Goal: Information Seeking & Learning: Check status

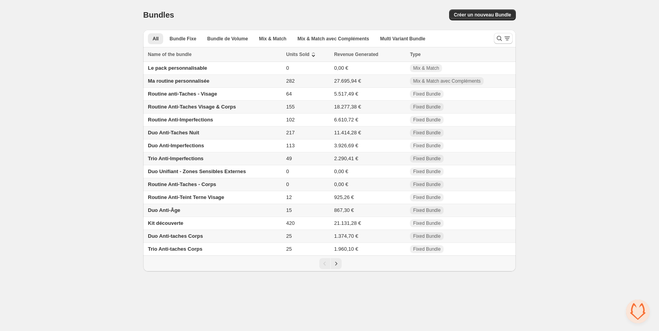
click at [302, 54] on span "Units Sold" at bounding box center [297, 55] width 23 height 8
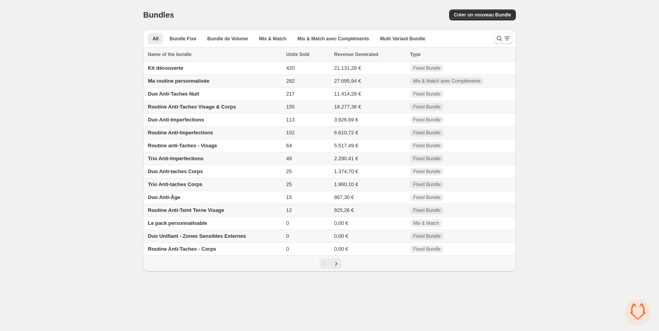
click at [187, 81] on span "Ma routine personnalisée" at bounding box center [179, 81] width 62 height 6
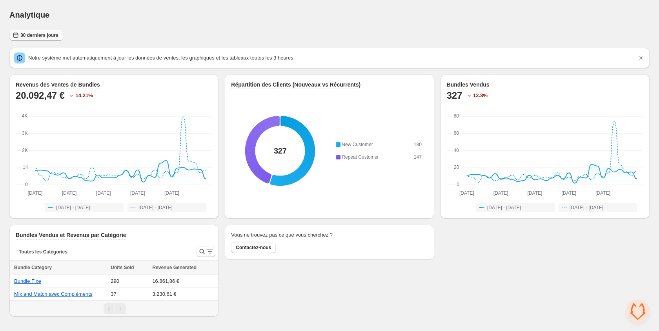
click at [41, 37] on span "30 derniers jours" at bounding box center [39, 35] width 38 height 6
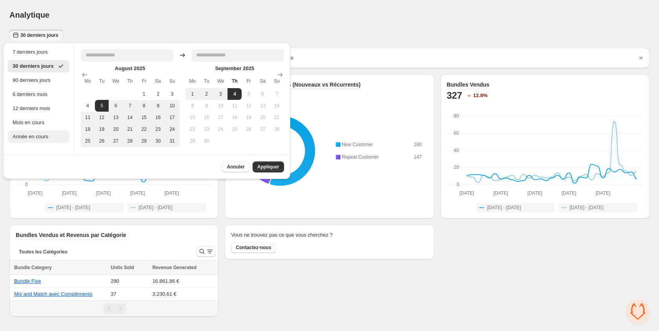
click at [42, 139] on div "Année en cours" at bounding box center [39, 137] width 52 height 8
type input "**********"
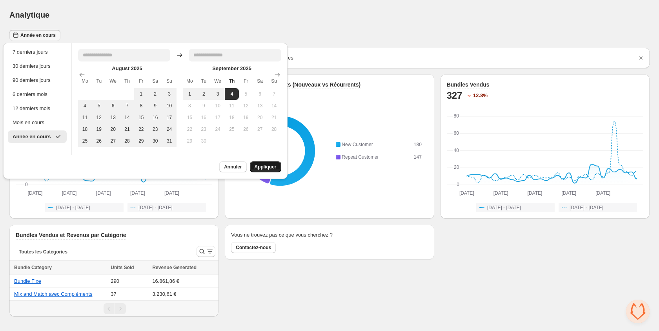
click at [269, 167] on span "Appliquer" at bounding box center [265, 167] width 22 height 6
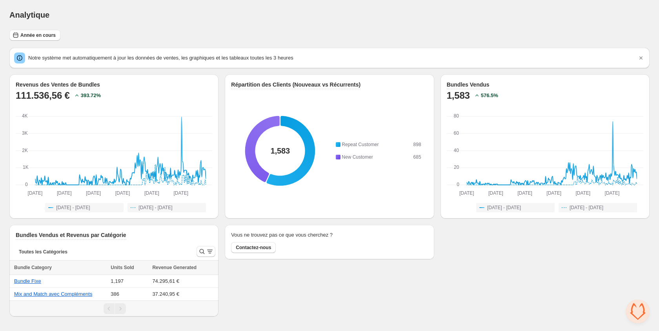
click at [331, 43] on div "Année en cours Notre système met automatiquement à jour les données de ventes, …" at bounding box center [329, 176] width 640 height 293
click at [40, 32] on span "Année en cours" at bounding box center [37, 35] width 35 height 6
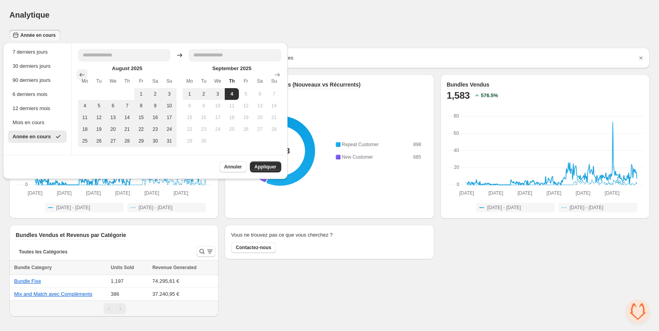
click at [81, 76] on icon "Show previous month, July 2025" at bounding box center [82, 75] width 8 height 8
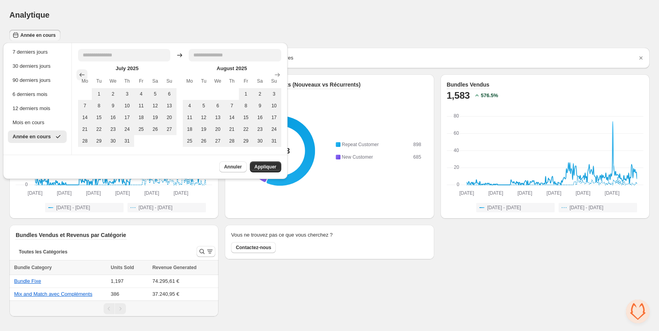
click at [81, 76] on icon "Show previous month, June 2025" at bounding box center [82, 75] width 8 height 8
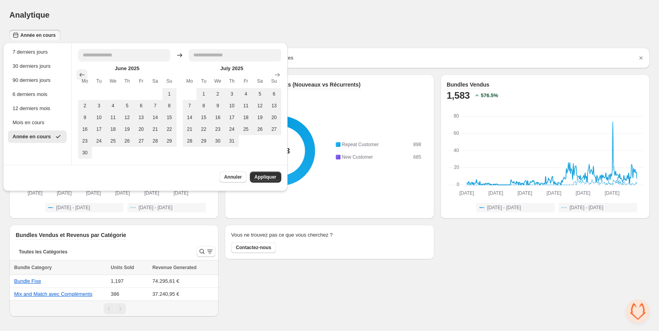
click at [81, 76] on icon "Show previous month, May 2025" at bounding box center [82, 75] width 8 height 8
click at [131, 94] on button "1" at bounding box center [127, 94] width 14 height 12
type input "**********"
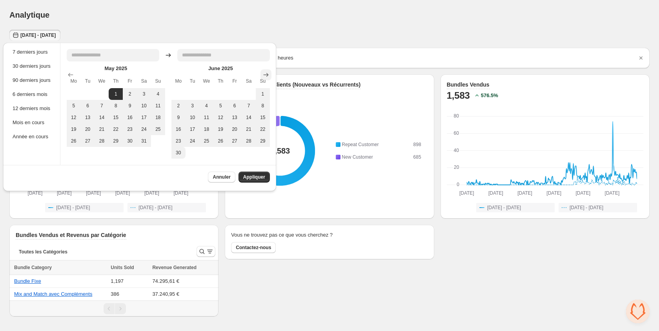
click at [268, 74] on icon "Show next month, July 2025" at bounding box center [265, 75] width 5 height 4
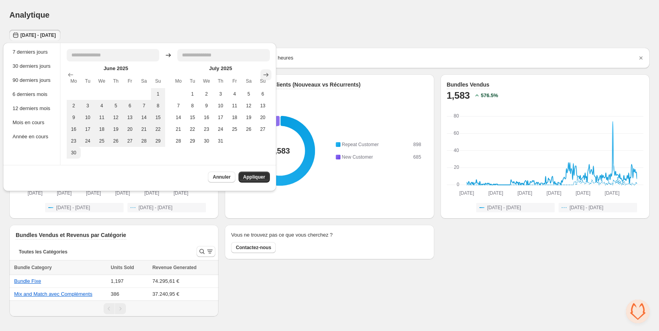
click at [268, 74] on icon "Show next month, August 2025" at bounding box center [265, 75] width 5 height 4
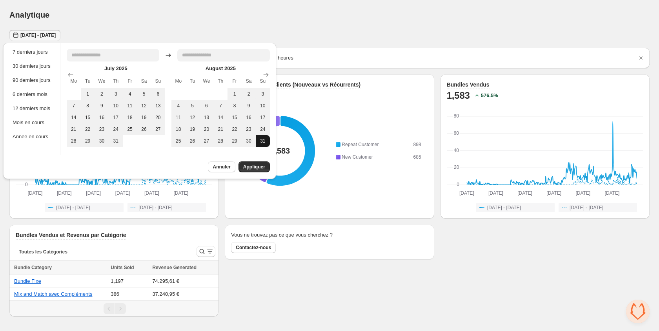
click at [265, 145] on button "31" at bounding box center [263, 141] width 14 height 12
type input "**********"
click at [261, 167] on span "Appliquer" at bounding box center [254, 167] width 22 height 6
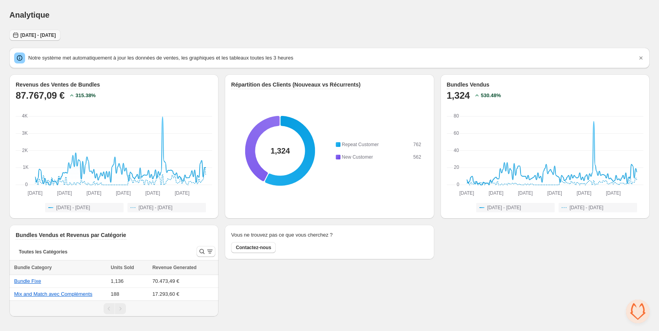
click at [56, 35] on span "[DATE] - [DATE]" at bounding box center [37, 35] width 35 height 6
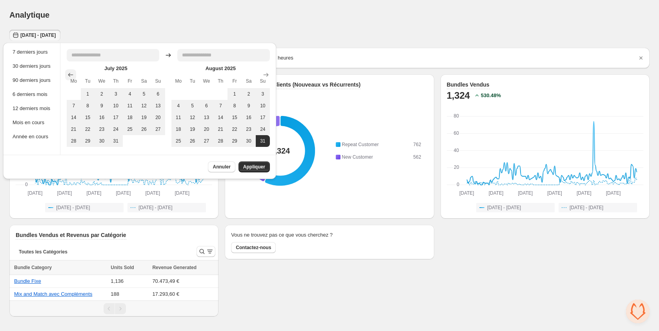
click at [70, 76] on icon "Show previous month, June 2025" at bounding box center [71, 75] width 8 height 8
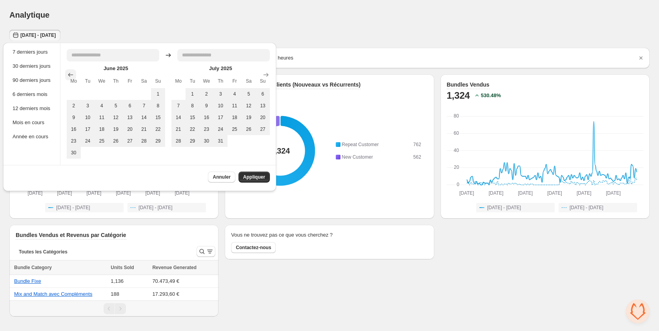
click at [70, 76] on icon "Show previous month, May 2025" at bounding box center [71, 75] width 8 height 8
click at [265, 93] on button "1" at bounding box center [263, 94] width 14 height 12
type input "**********"
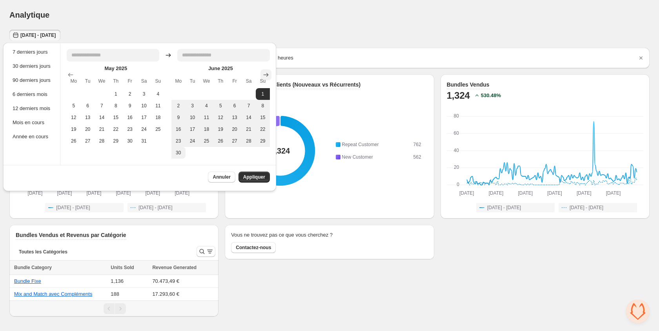
click at [269, 74] on icon "Show next month, July 2025" at bounding box center [266, 75] width 8 height 8
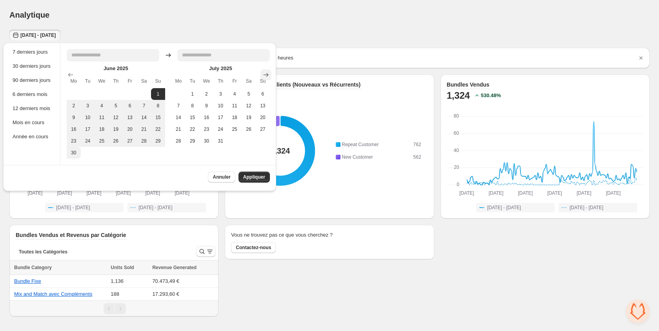
click at [269, 74] on icon "Show next month, August 2025" at bounding box center [266, 75] width 8 height 8
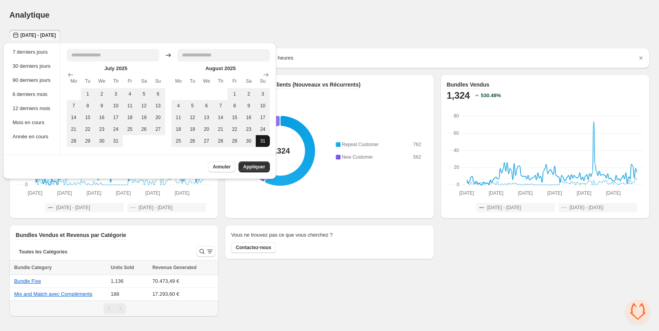
click at [263, 145] on button "31" at bounding box center [263, 141] width 14 height 12
type input "**********"
click at [255, 169] on span "Appliquer" at bounding box center [254, 167] width 22 height 6
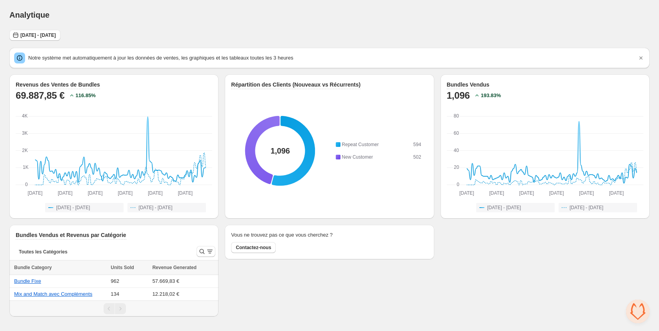
click at [379, 296] on div "Vous ne trouvez pas ce que vous cherchez ? Contactez-nous" at bounding box center [329, 271] width 209 height 92
